Goal: Use online tool/utility: Use online tool/utility

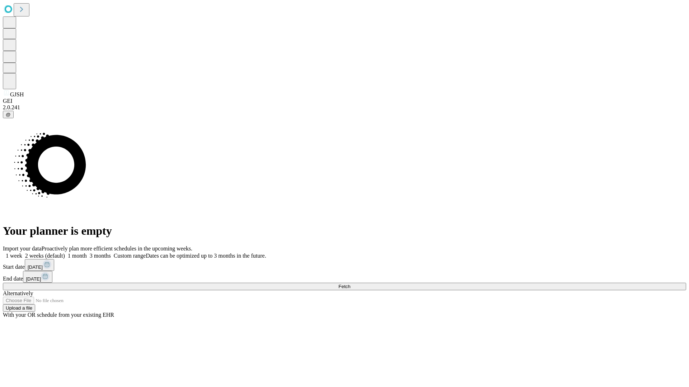
click at [350, 284] on span "Fetch" at bounding box center [344, 286] width 12 height 5
